Goal: Task Accomplishment & Management: Use online tool/utility

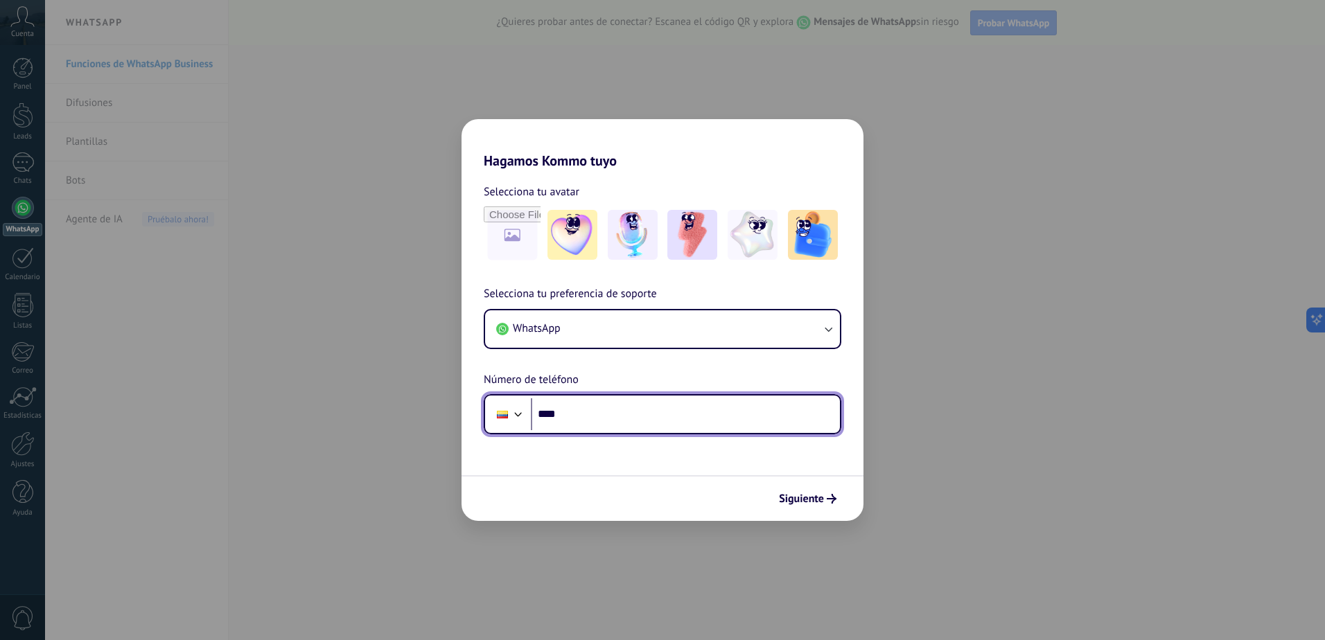
click at [721, 424] on input "****" at bounding box center [685, 414] width 309 height 32
click at [500, 418] on div at bounding box center [502, 415] width 11 height 8
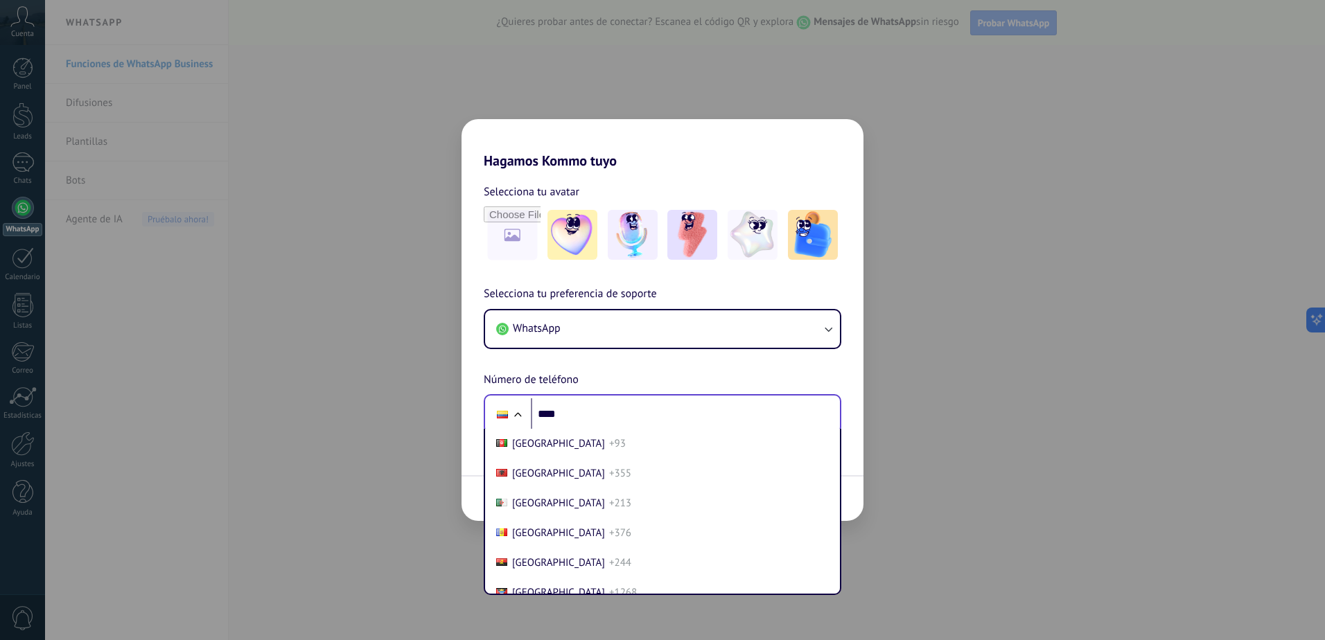
scroll to position [1472, 0]
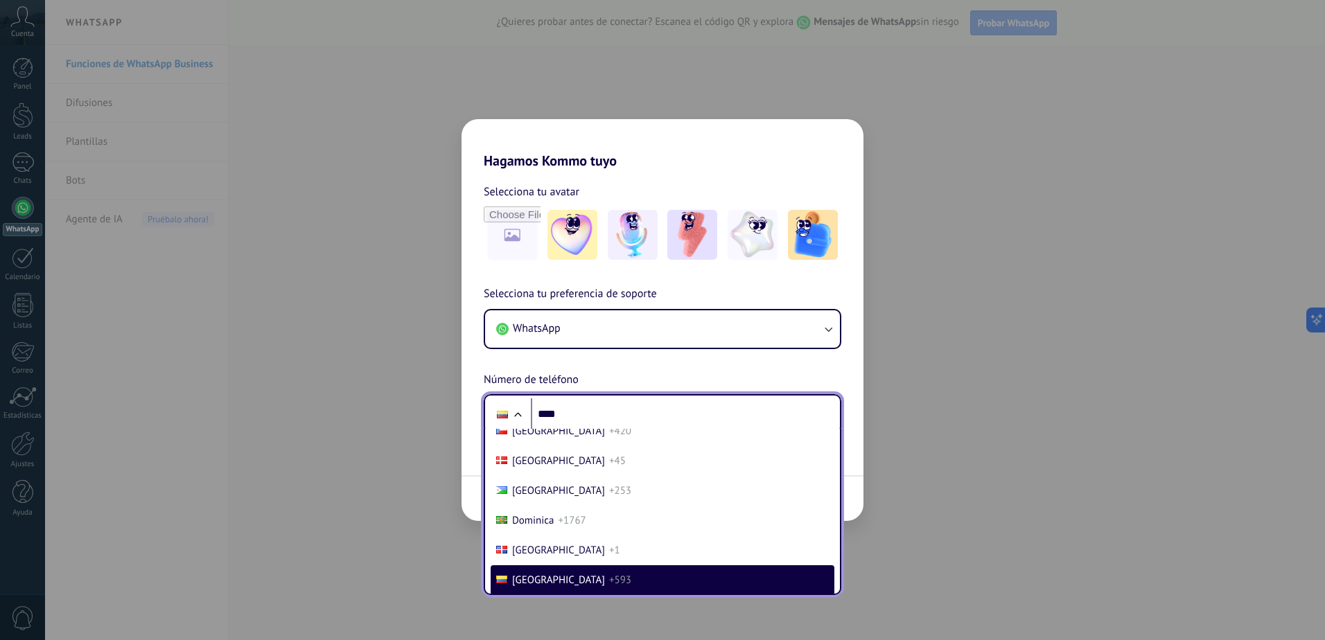
click at [609, 582] on span "+593" at bounding box center [620, 580] width 22 height 13
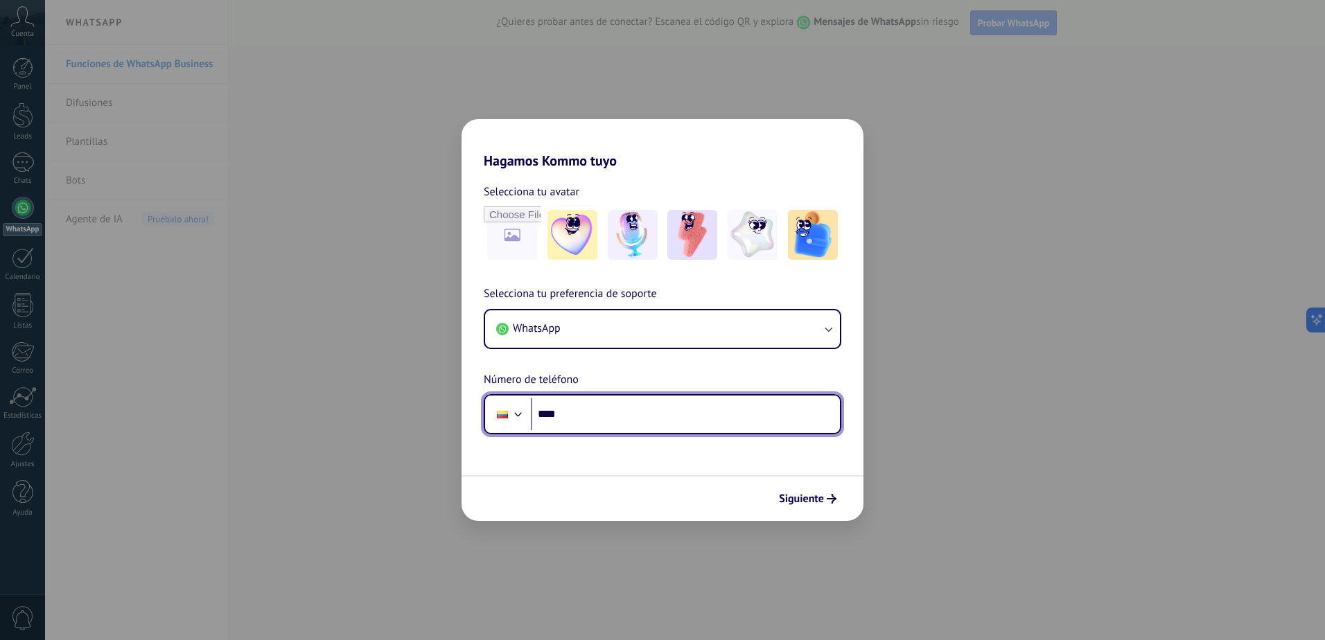
click at [599, 420] on input "****" at bounding box center [685, 414] width 309 height 32
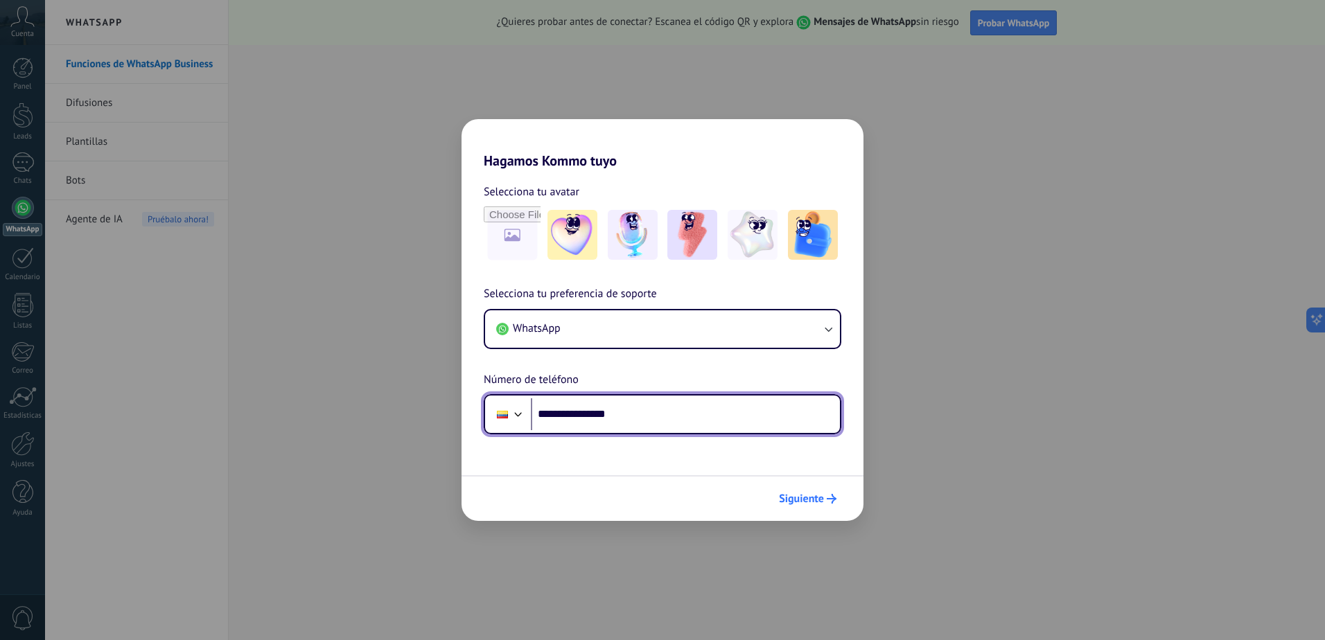
type input "**********"
click at [821, 497] on span "Siguiente" at bounding box center [801, 499] width 45 height 10
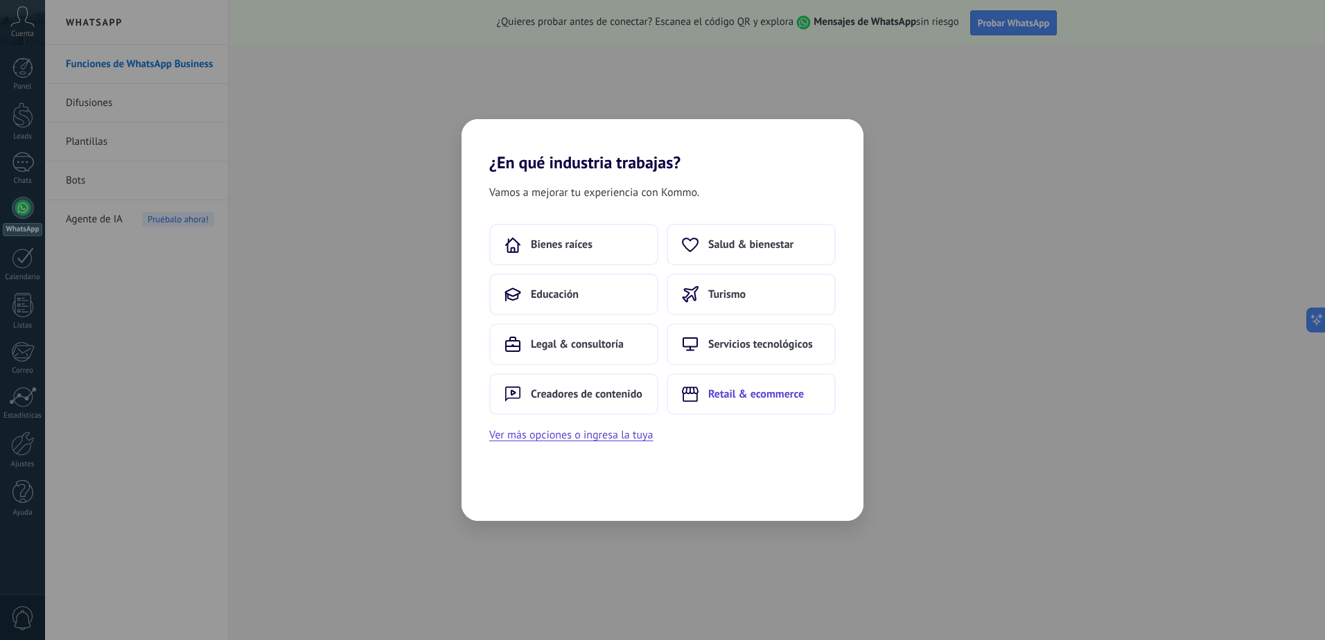
click at [755, 386] on button "Retail & ecommerce" at bounding box center [750, 394] width 169 height 42
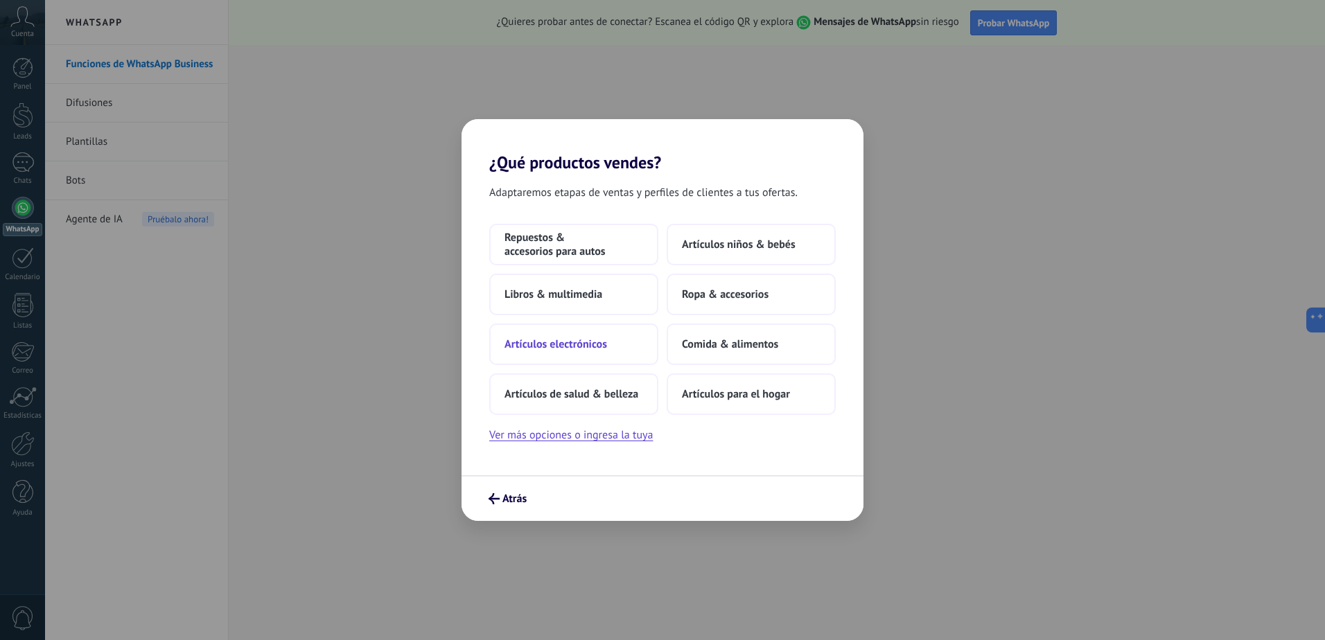
click at [633, 360] on button "Artículos electrónicos" at bounding box center [573, 345] width 169 height 42
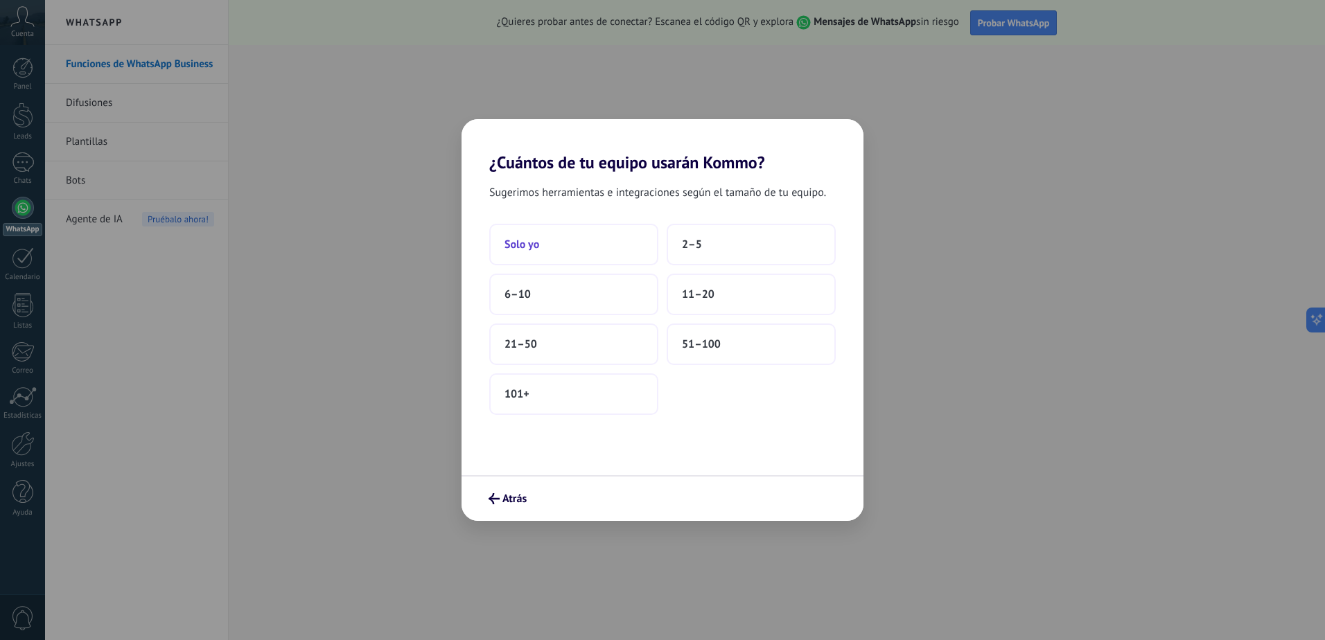
click at [594, 251] on button "Solo yo" at bounding box center [573, 245] width 169 height 42
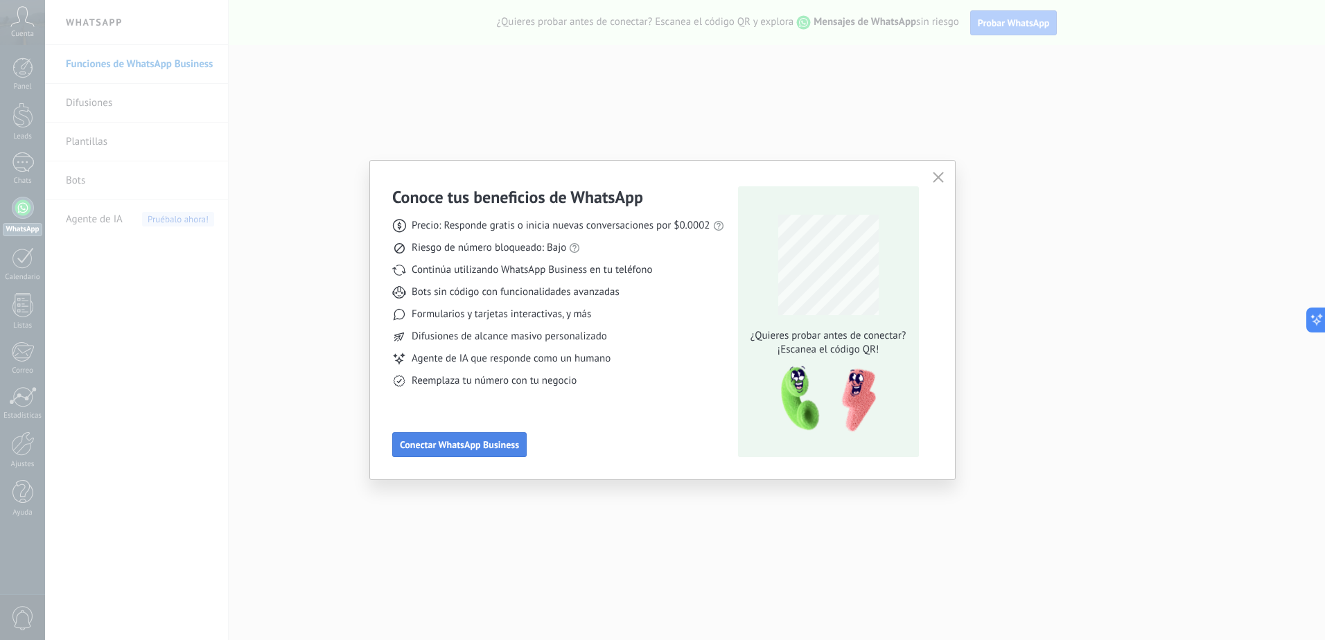
click at [496, 449] on span "Conectar WhatsApp Business" at bounding box center [459, 445] width 119 height 10
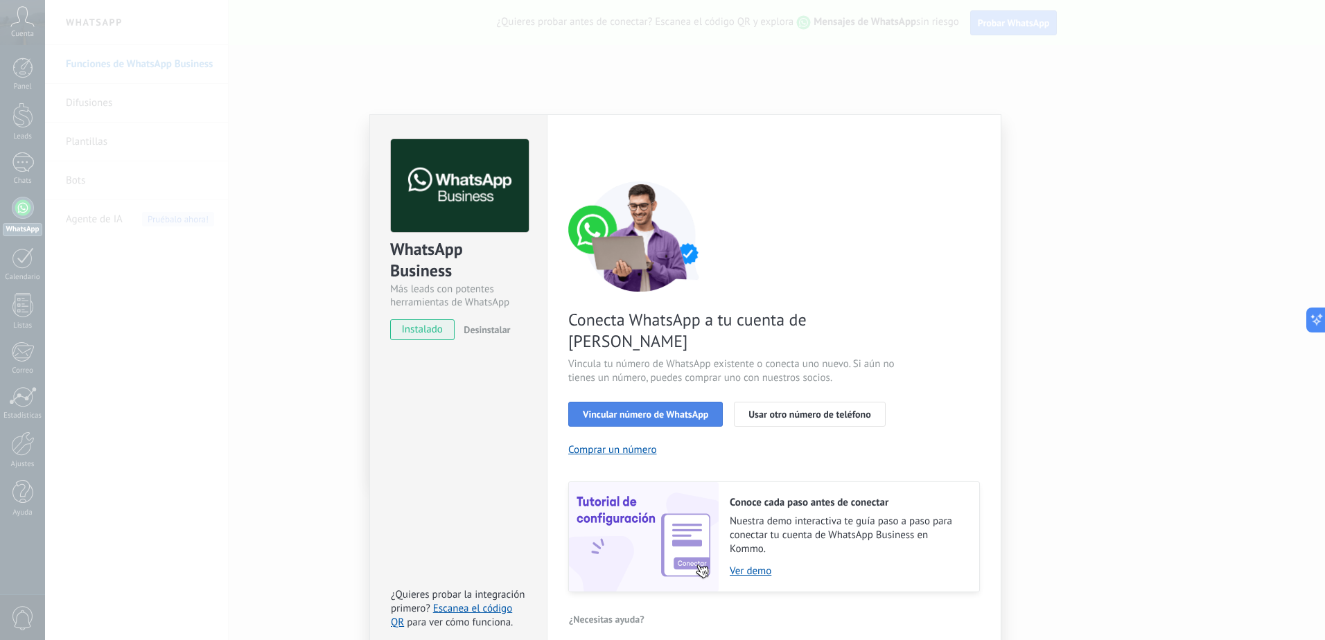
click at [680, 409] on span "Vincular número de WhatsApp" at bounding box center [645, 414] width 125 height 10
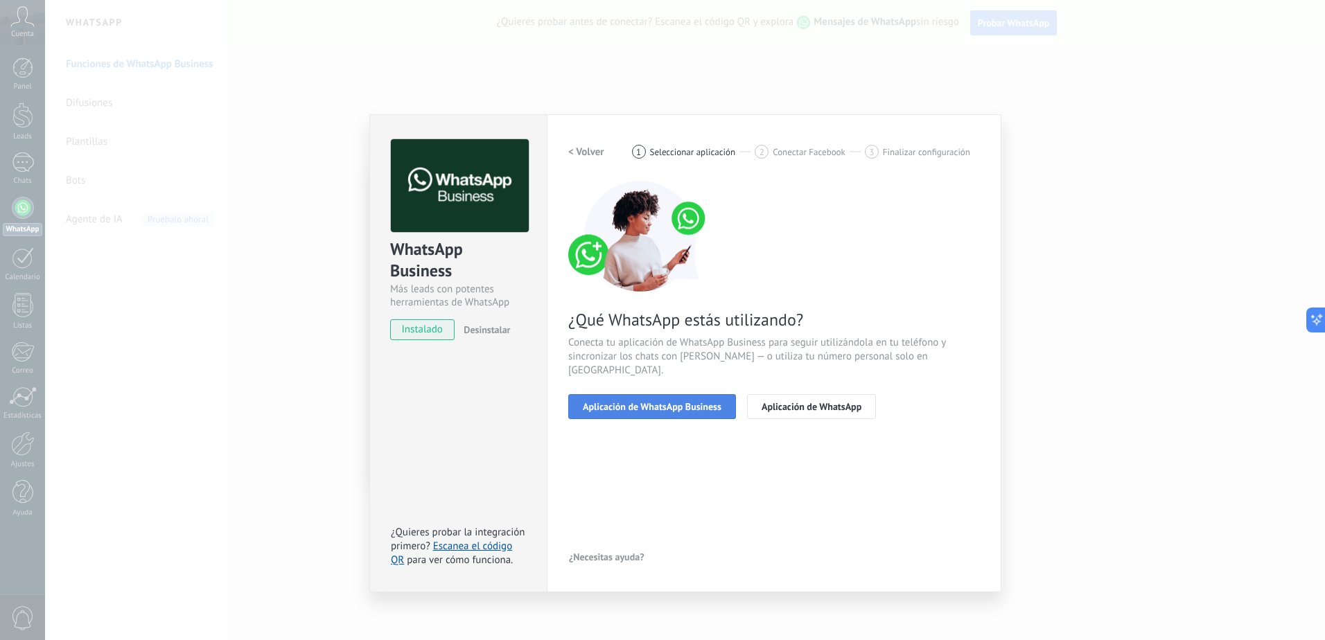
click at [693, 400] on button "Aplicación de WhatsApp Business" at bounding box center [652, 406] width 168 height 25
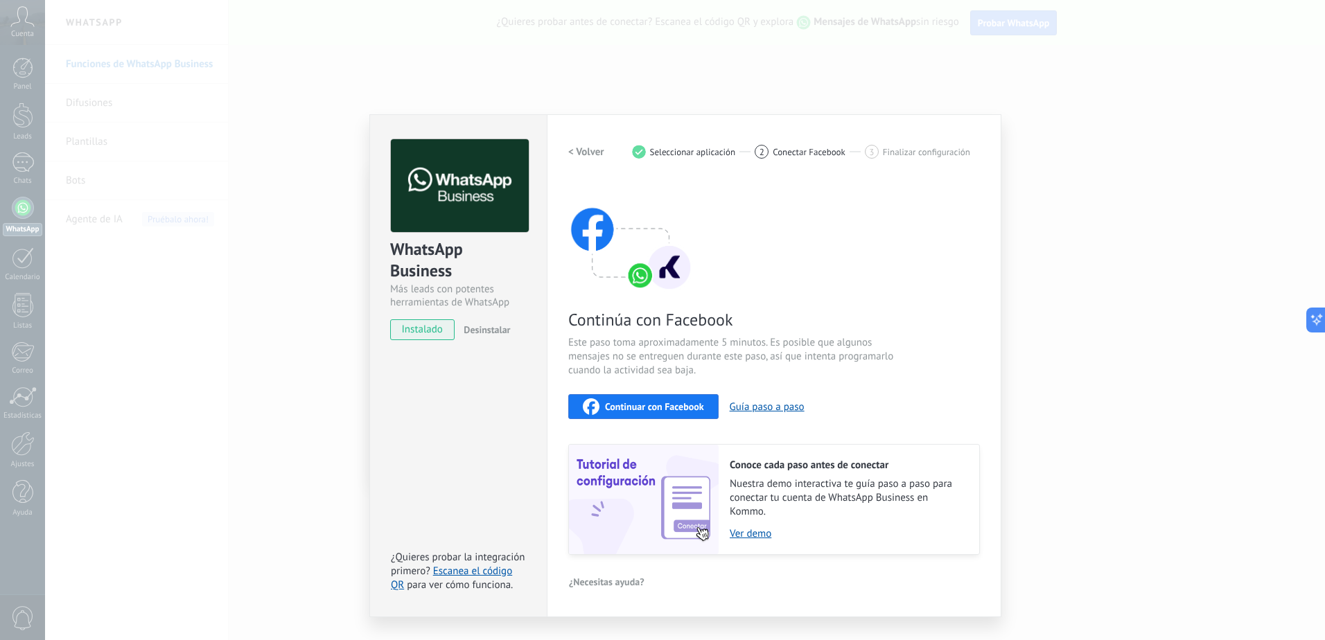
click at [684, 405] on span "Continuar con Facebook" at bounding box center [654, 407] width 99 height 10
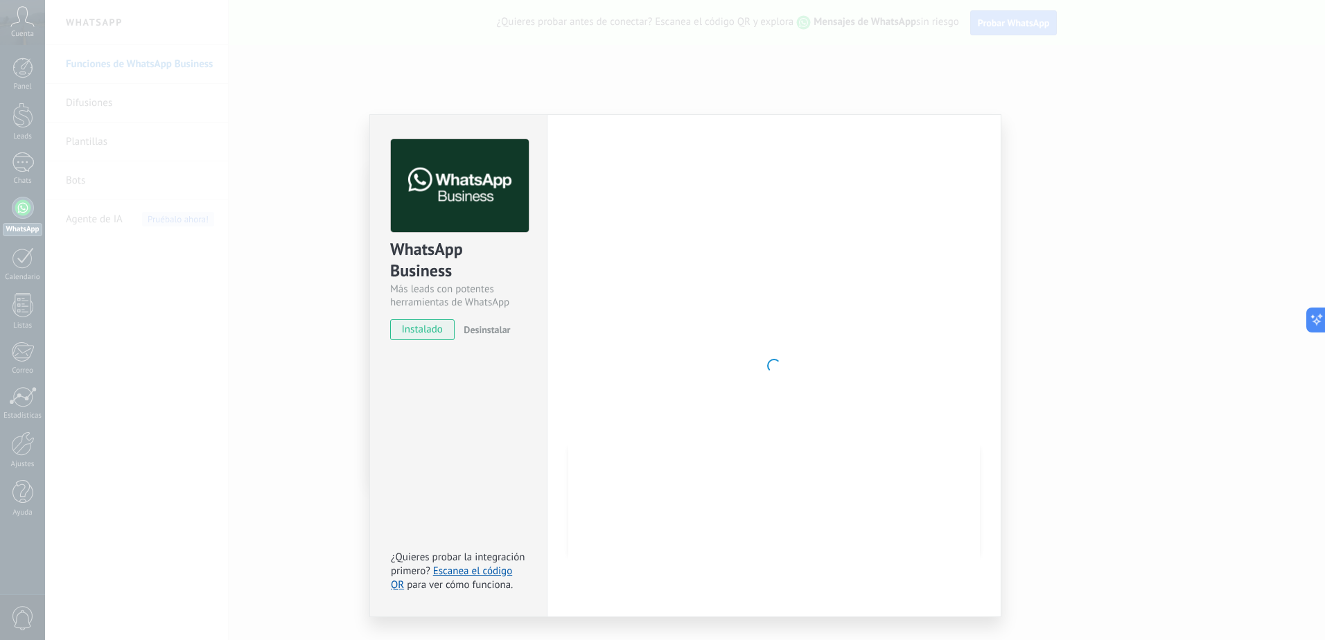
click at [477, 334] on span "Desinstalar" at bounding box center [486, 330] width 46 height 12
click at [433, 330] on span "instalado" at bounding box center [422, 329] width 63 height 21
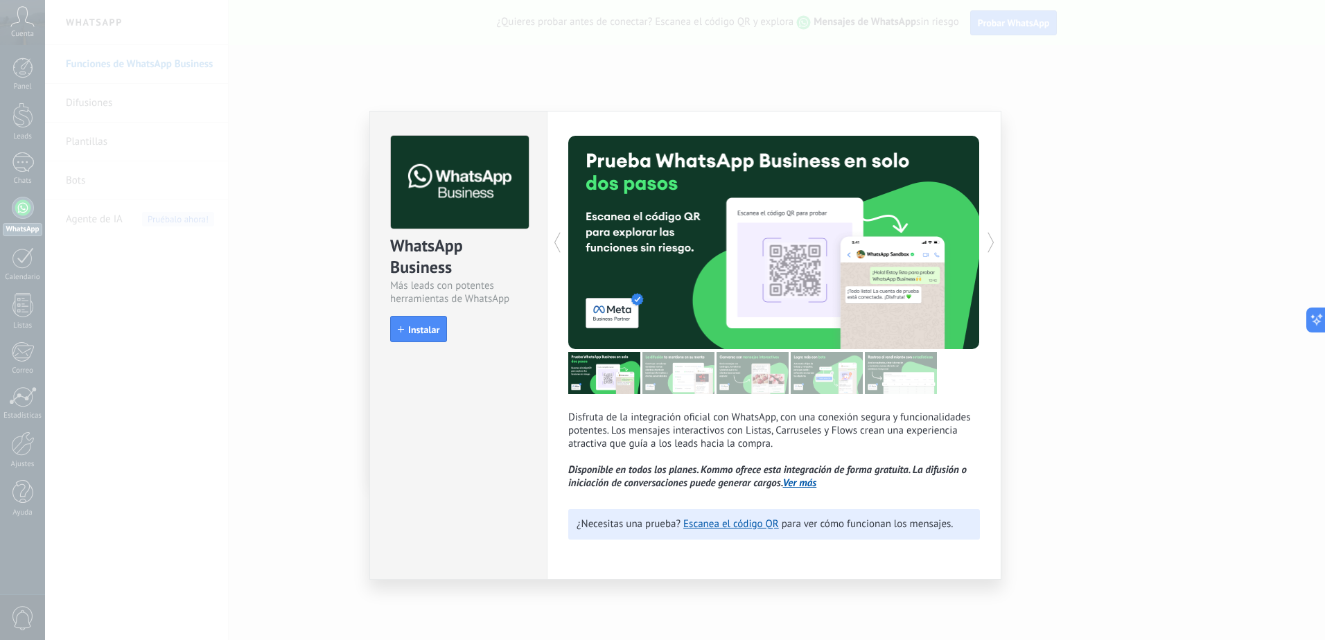
click at [1015, 85] on div "WhatsApp Business Más leads con potentes herramientas de WhatsApp install Insta…" at bounding box center [685, 320] width 1280 height 640
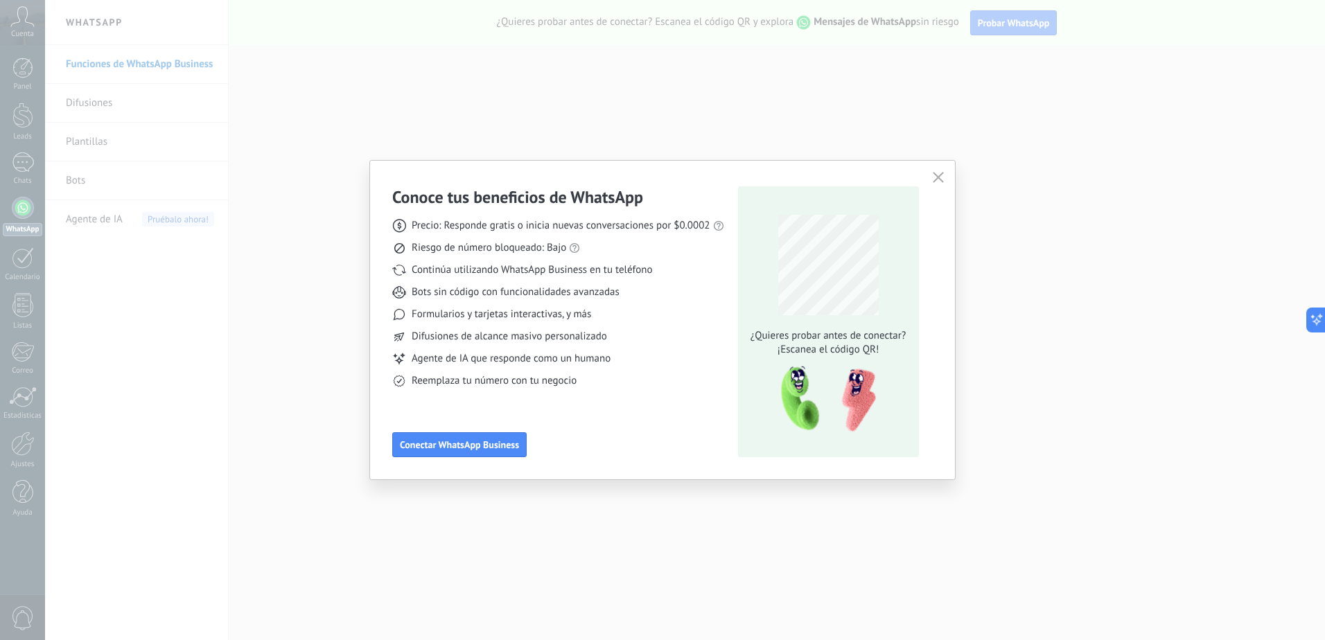
click at [941, 177] on icon "button" at bounding box center [937, 177] width 11 height 11
